Goal: Use online tool/utility

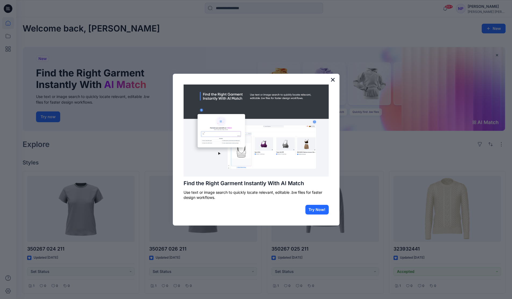
click at [333, 79] on button "×" at bounding box center [333, 79] width 5 height 9
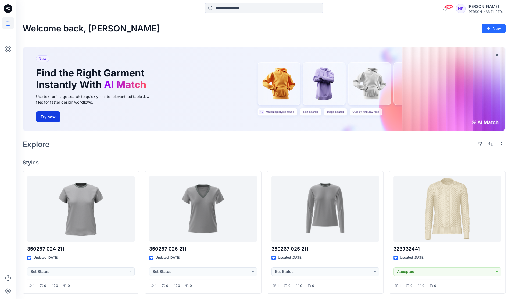
click at [52, 116] on button "Try now" at bounding box center [48, 116] width 24 height 11
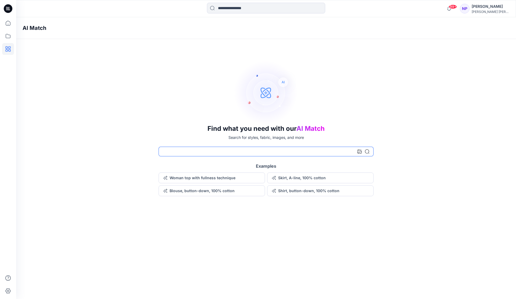
click at [188, 148] on input at bounding box center [266, 152] width 215 height 10
type input "******"
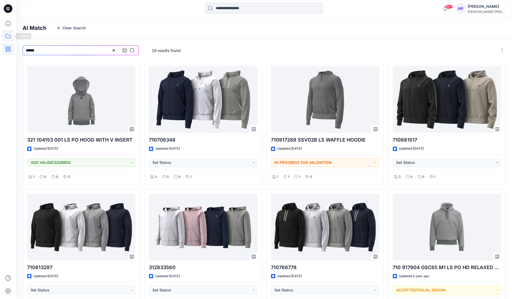
click at [7, 35] on icon at bounding box center [8, 36] width 12 height 12
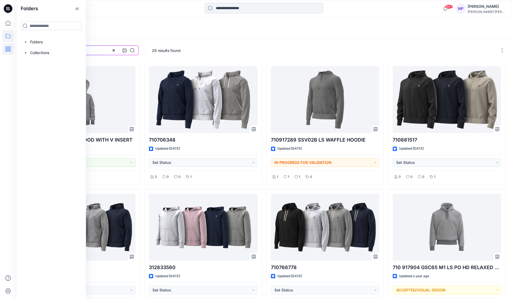
click at [283, 27] on div "AI Match Clear Search" at bounding box center [272, 28] width 512 height 22
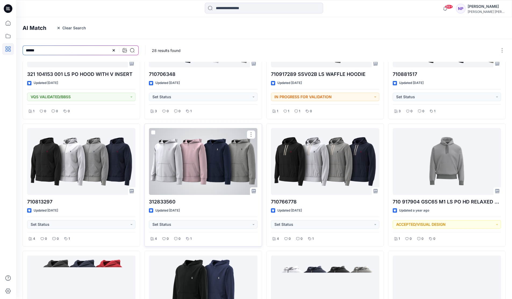
scroll to position [66, 0]
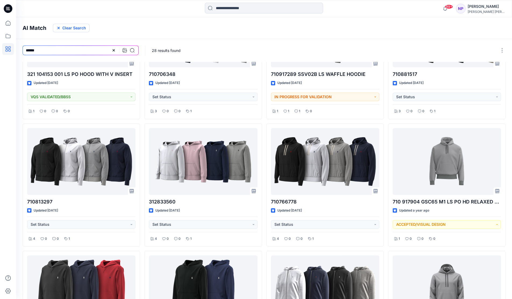
click at [61, 28] on button "Clear Search" at bounding box center [71, 28] width 37 height 9
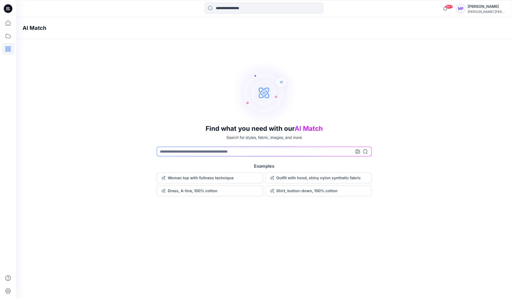
scroll to position [0, 0]
click at [13, 36] on icon at bounding box center [8, 36] width 12 height 12
click at [8, 12] on icon at bounding box center [8, 8] width 9 height 9
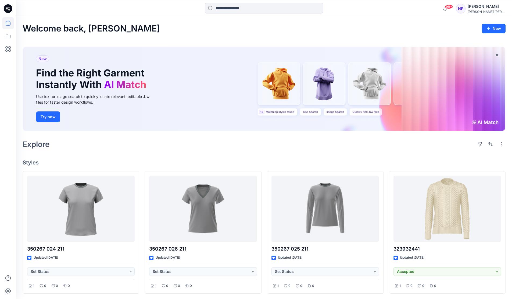
click at [357, 10] on div at bounding box center [264, 9] width 248 height 12
